Goal: Find specific page/section: Find specific page/section

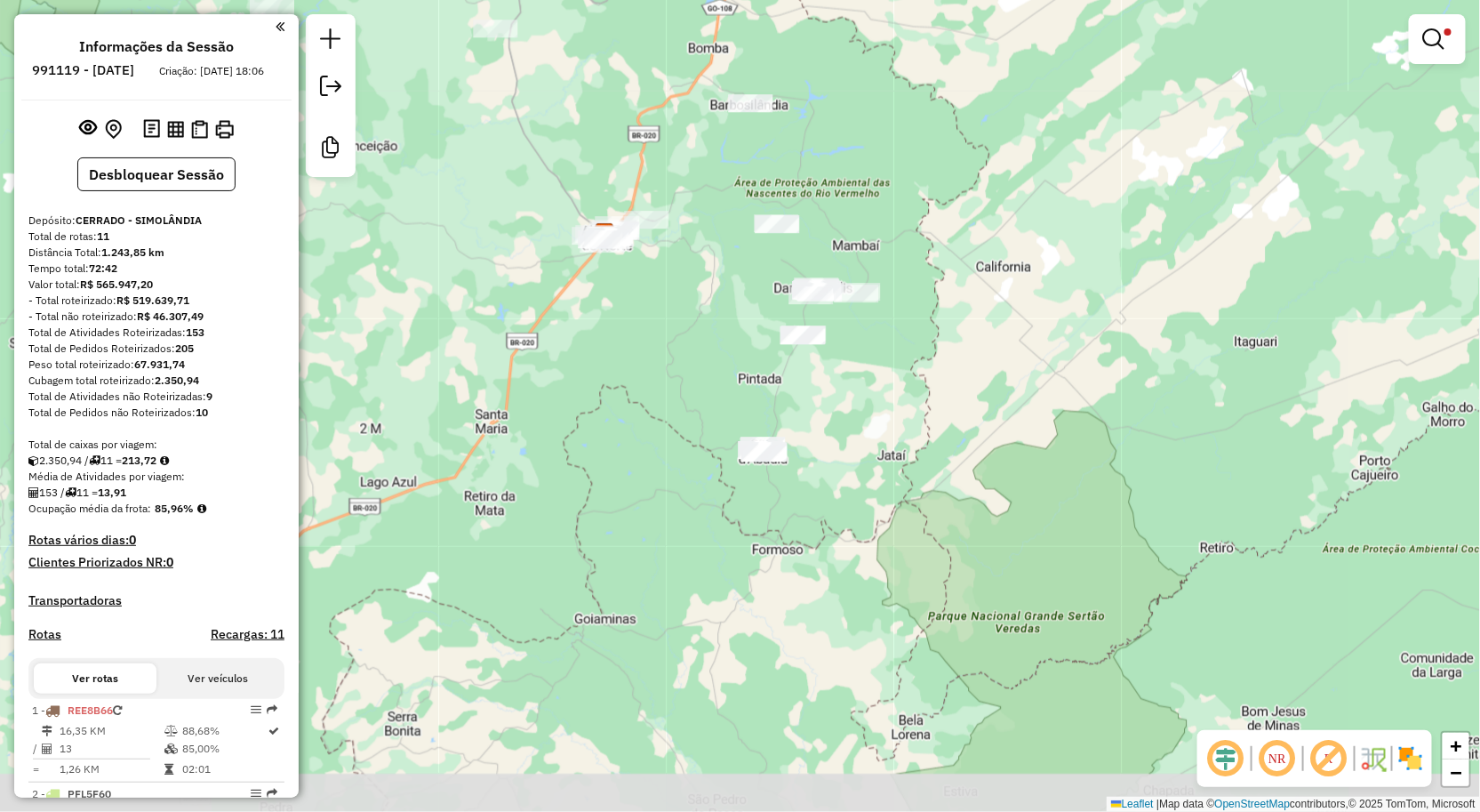
scroll to position [1117, 0]
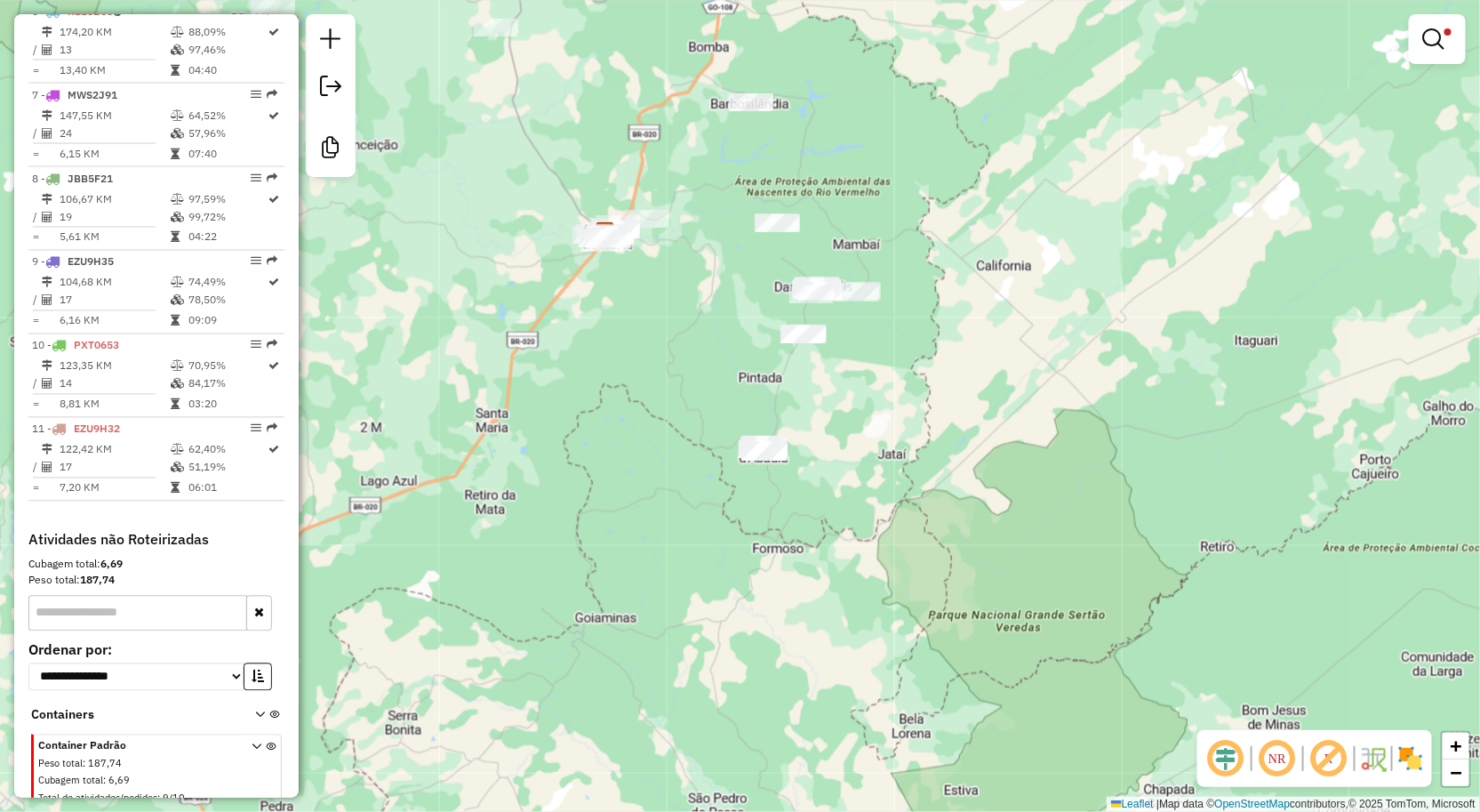
click at [886, 387] on div "Limpar filtros Janela de atendimento Grade de atendimento Capacidade Transporta…" at bounding box center [740, 406] width 1480 height 812
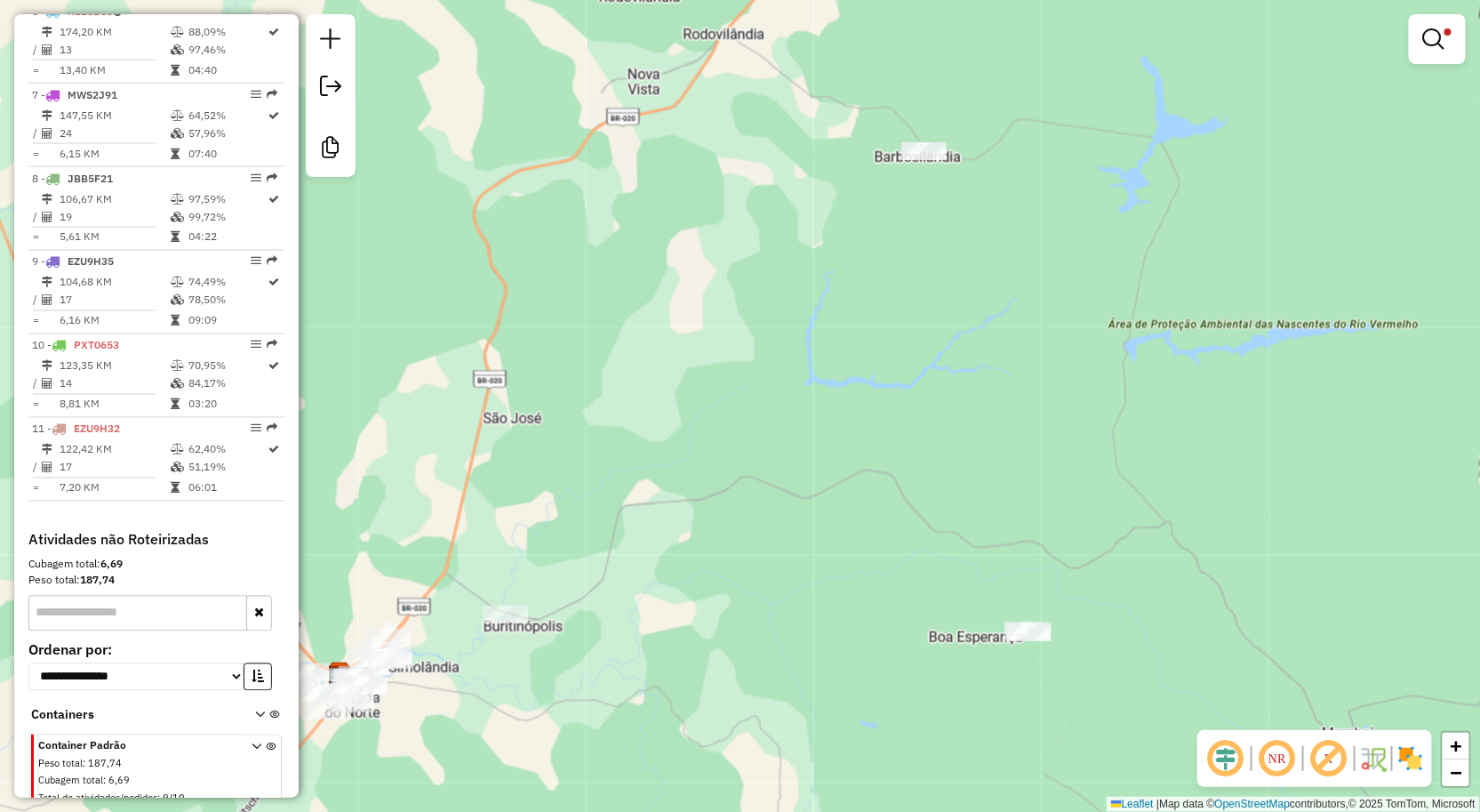
drag, startPoint x: 909, startPoint y: 211, endPoint x: 935, endPoint y: 294, distance: 87.0
click at [930, 301] on div "Limpar filtros Janela de atendimento Grade de atendimento Capacidade Transporta…" at bounding box center [740, 406] width 1480 height 812
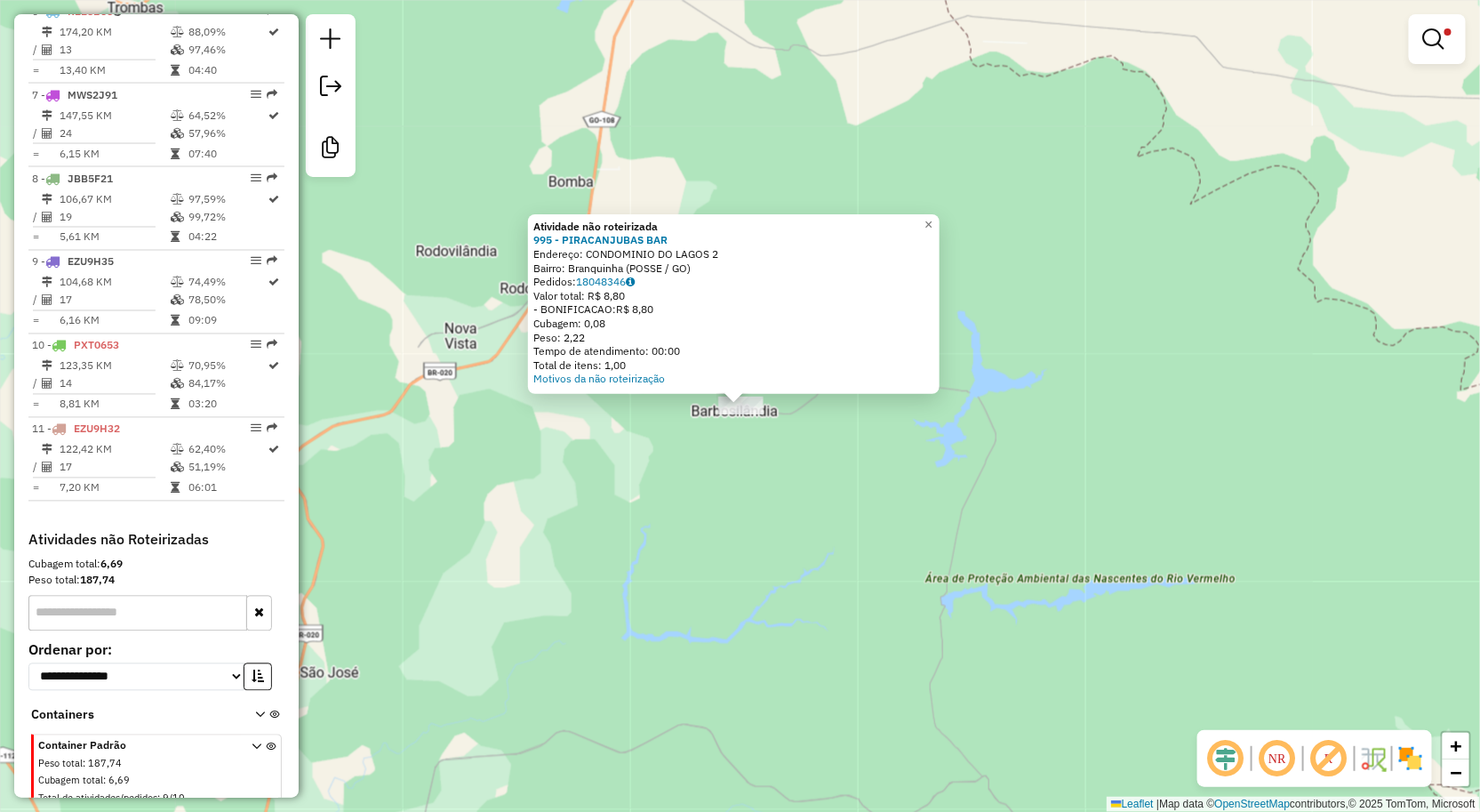
click at [683, 441] on div "Atividade não roteirizada 995 - PIRACANJUBAS BAR Endereço: CONDOMINIO DO LAGOS …" at bounding box center [740, 406] width 1480 height 812
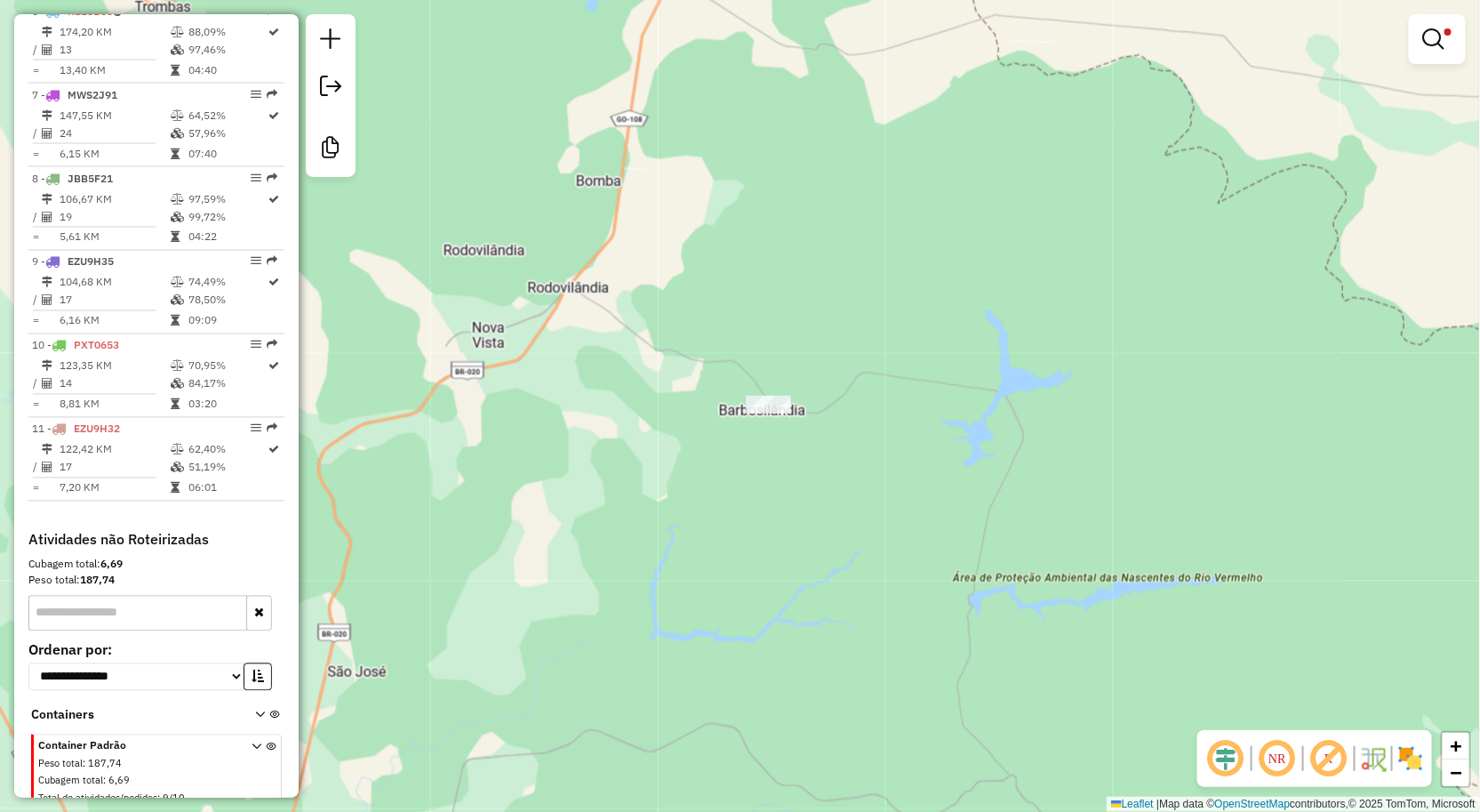
drag, startPoint x: 690, startPoint y: 438, endPoint x: 718, endPoint y: 438, distance: 28.0
click at [718, 438] on div "Limpar filtros Janela de atendimento Grade de atendimento Capacidade Transporta…" at bounding box center [740, 406] width 1480 height 812
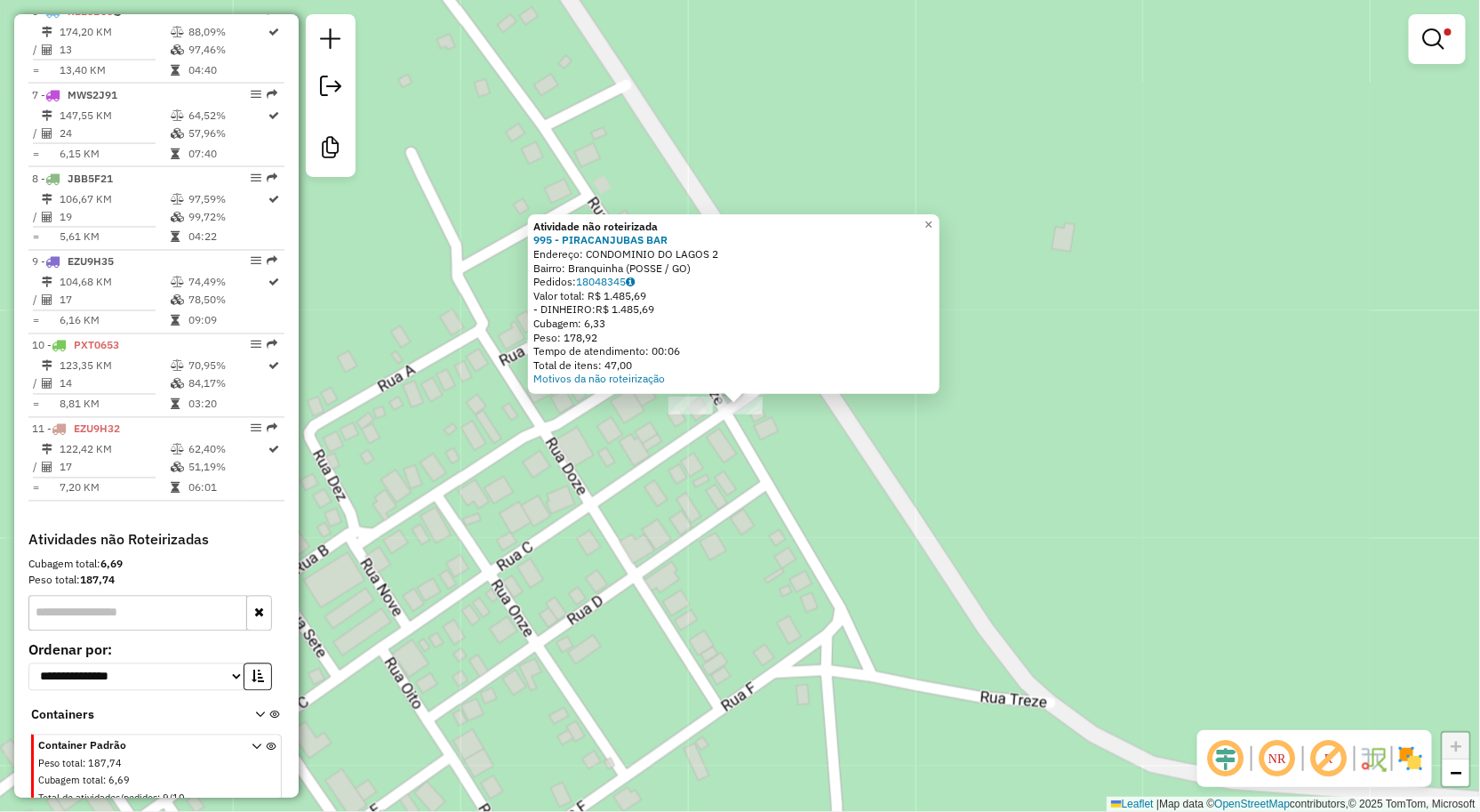
click at [691, 415] on div at bounding box center [691, 405] width 45 height 18
click at [787, 689] on div "Atividade não roteirizada 995 - PIRACANJUBAS BAR Endereço: CONDOMINIO DO LAGOS …" at bounding box center [740, 406] width 1480 height 812
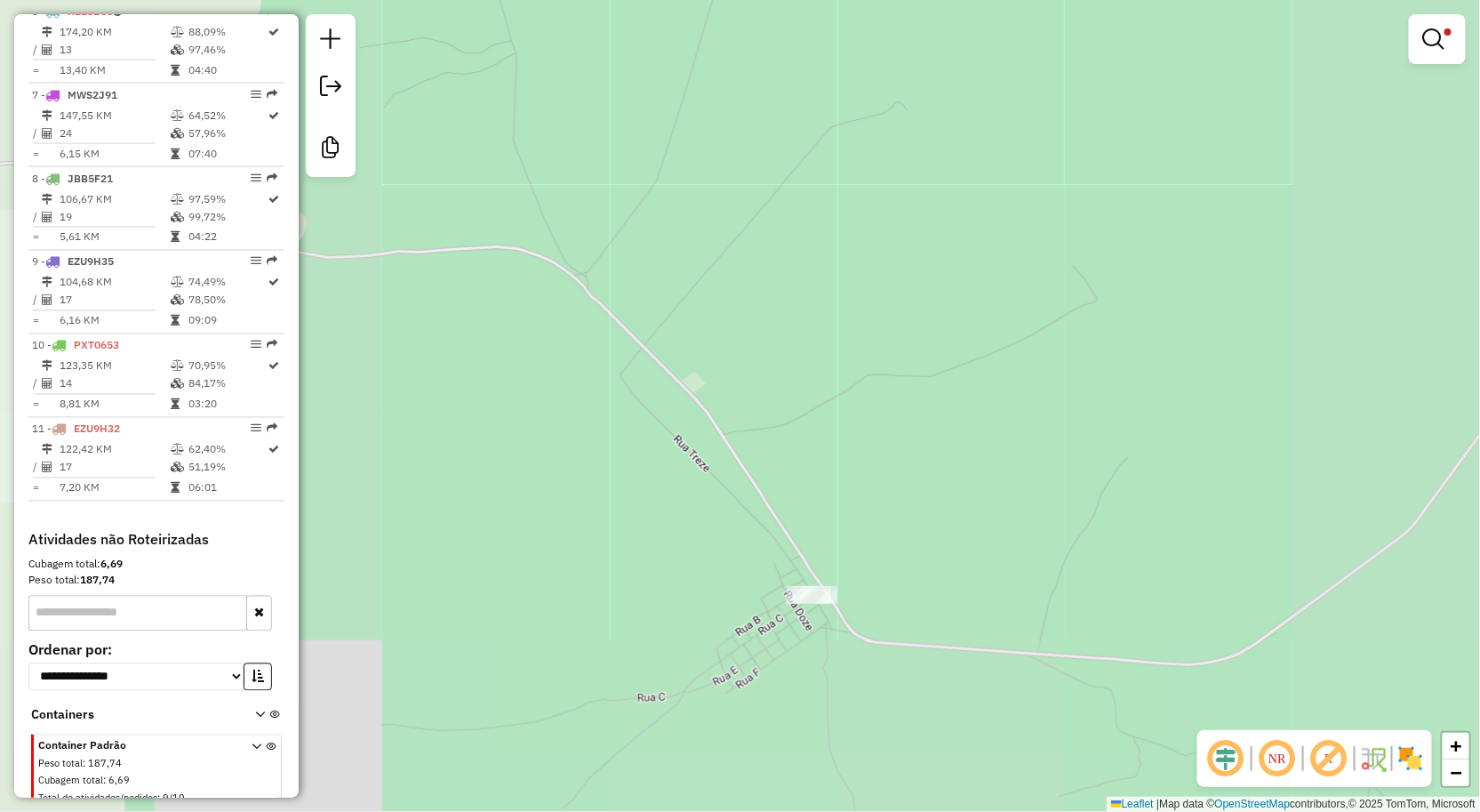
drag, startPoint x: 711, startPoint y: 655, endPoint x: 767, endPoint y: 582, distance: 92.0
click at [757, 588] on div "Limpar filtros Janela de atendimento Grade de atendimento Capacidade Transporta…" at bounding box center [740, 406] width 1480 height 812
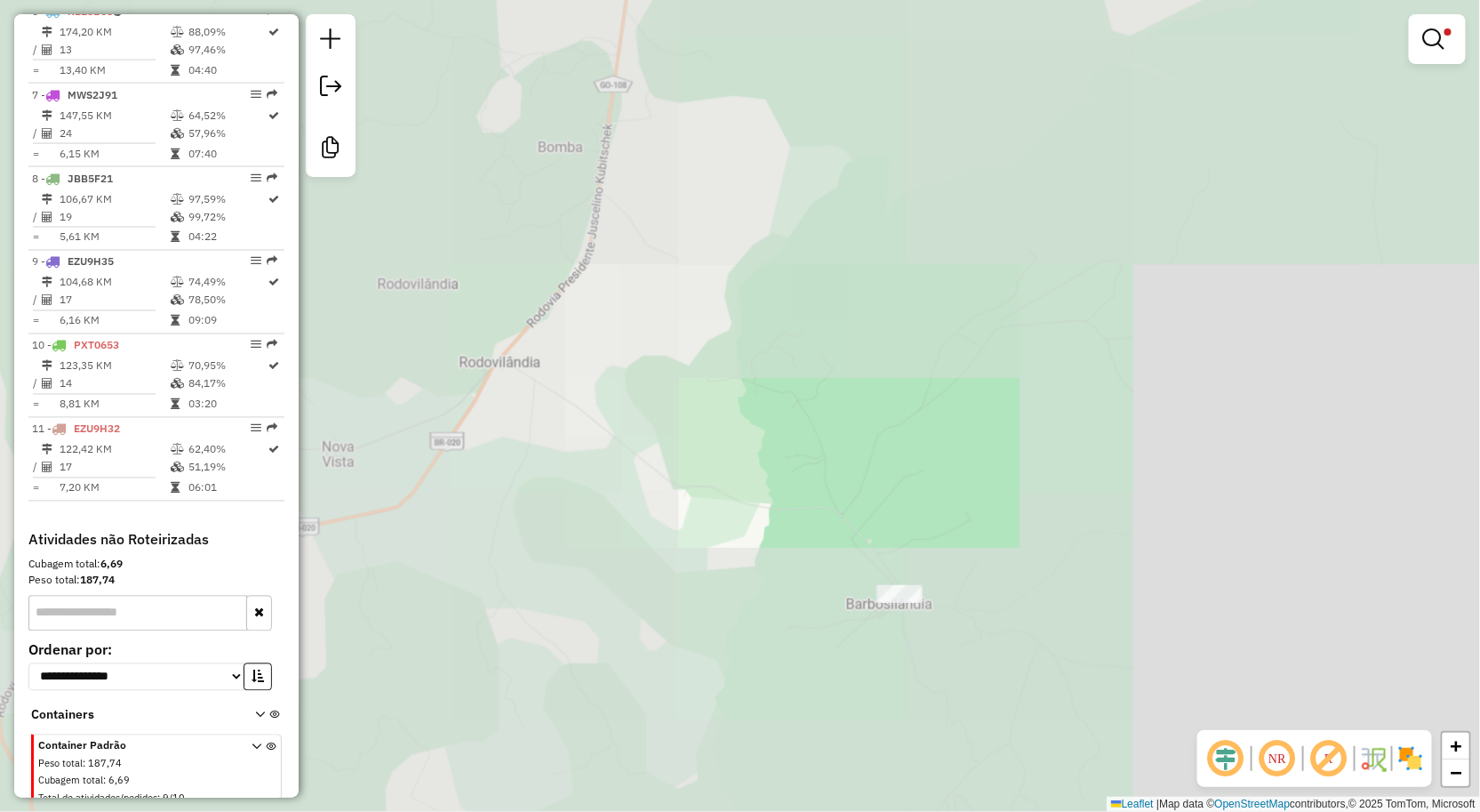
drag, startPoint x: 786, startPoint y: 588, endPoint x: 854, endPoint y: 573, distance: 69.6
click at [847, 574] on div "Limpar filtros Janela de atendimento Grade de atendimento Capacidade Transporta…" at bounding box center [740, 406] width 1480 height 812
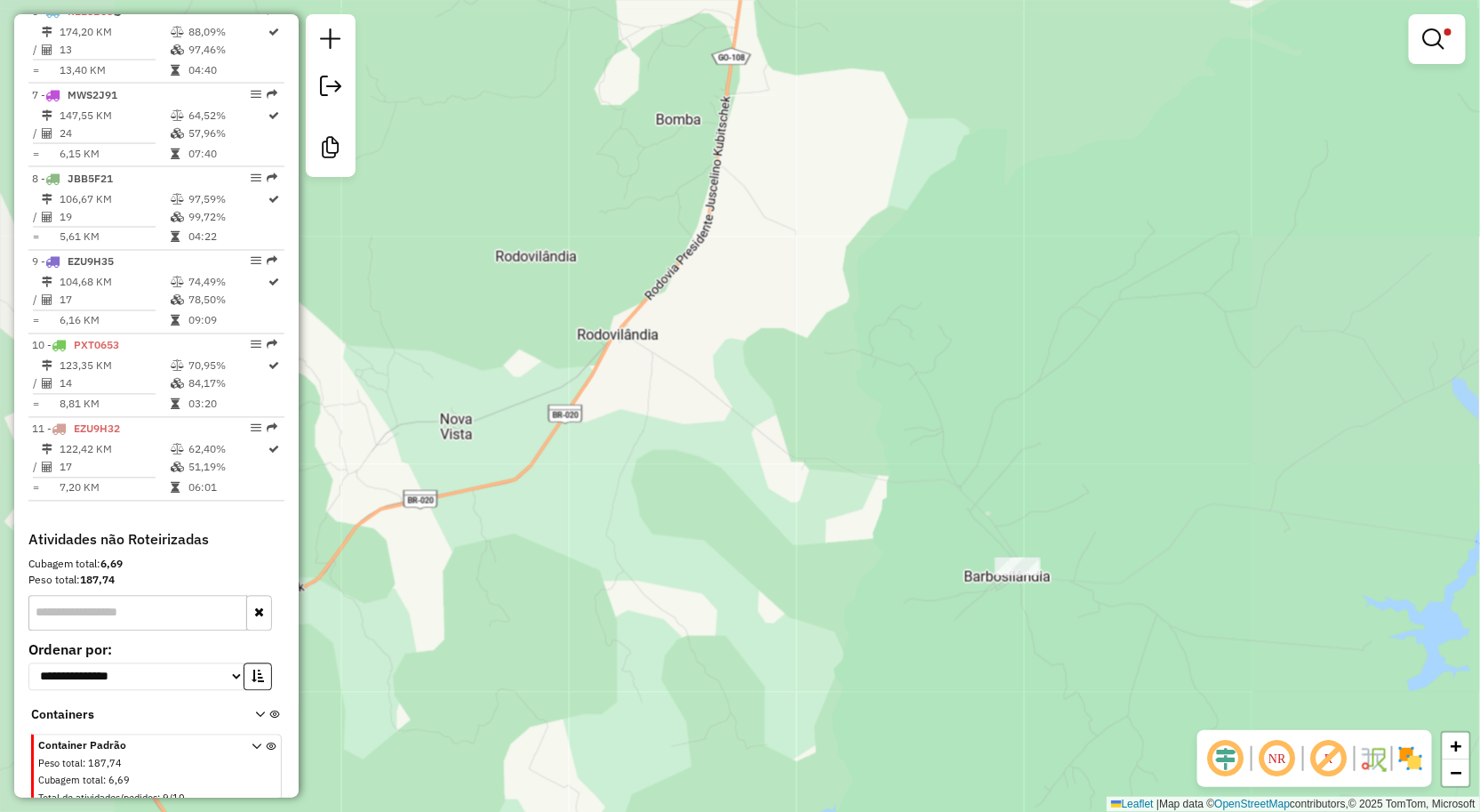
click at [880, 543] on div "Limpar filtros Janela de atendimento Grade de atendimento Capacidade Transporta…" at bounding box center [740, 406] width 1480 height 812
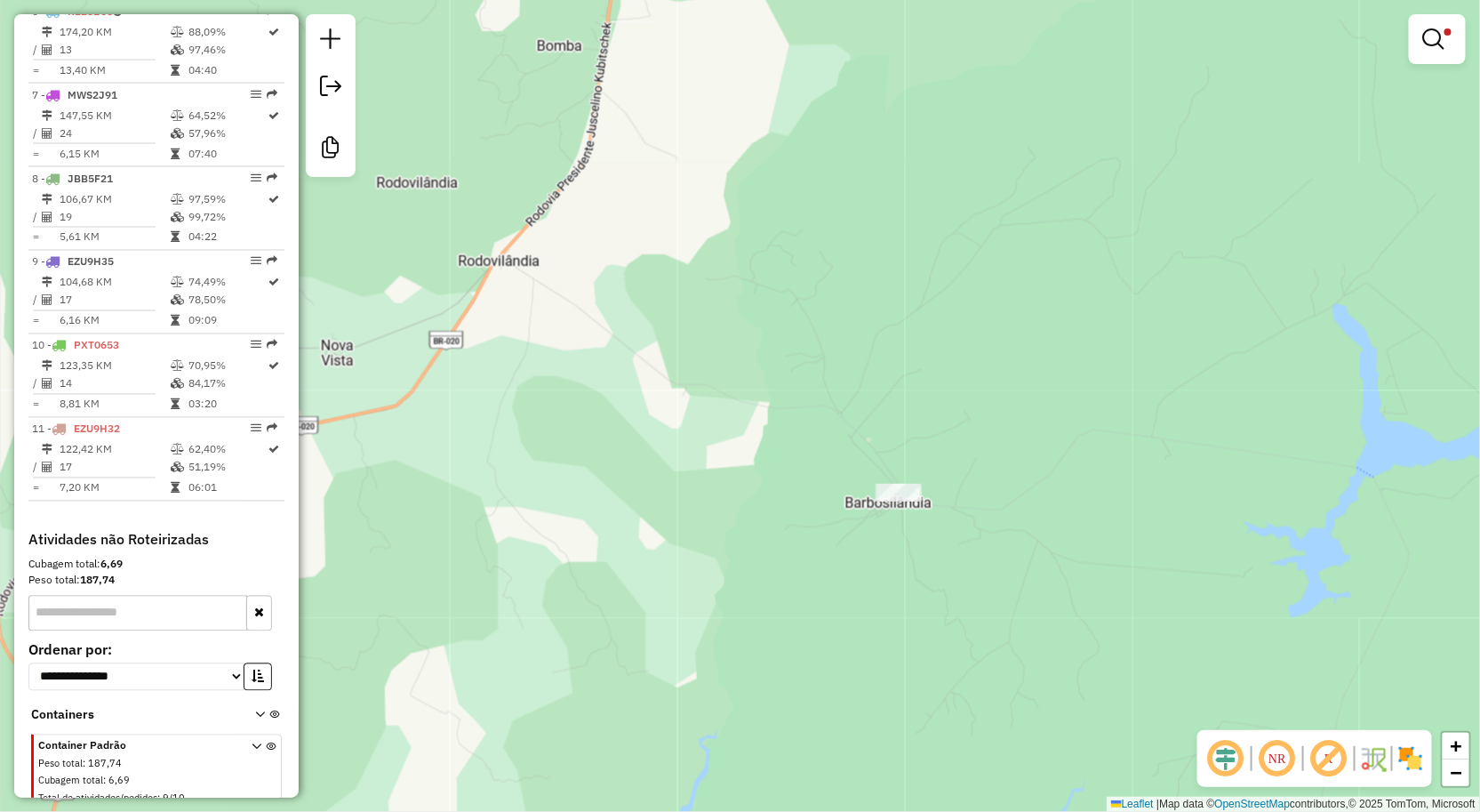
drag, startPoint x: 1061, startPoint y: 630, endPoint x: 865, endPoint y: 551, distance: 211.3
click at [865, 551] on div "Limpar filtros Janela de atendimento Grade de atendimento Capacidade Transporta…" at bounding box center [740, 406] width 1480 height 812
